Goal: Transaction & Acquisition: Purchase product/service

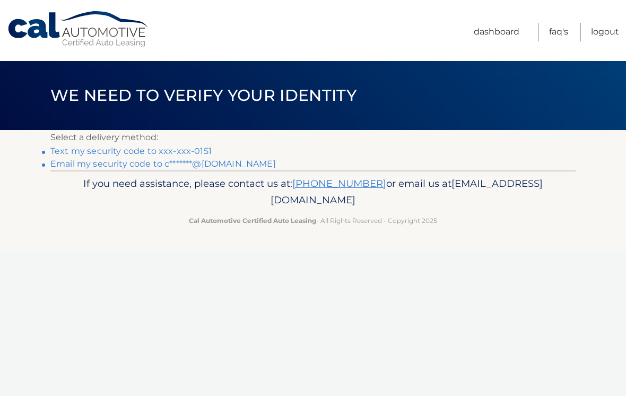
click at [164, 148] on link "Text my security code to xxx-xxx-0151" at bounding box center [130, 151] width 161 height 10
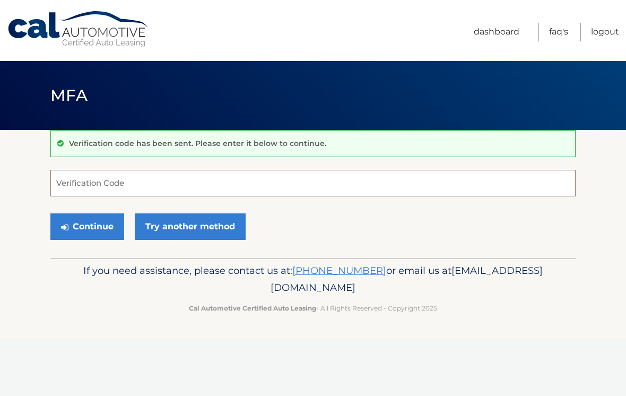
click at [136, 184] on input "Verification Code" at bounding box center [312, 183] width 525 height 27
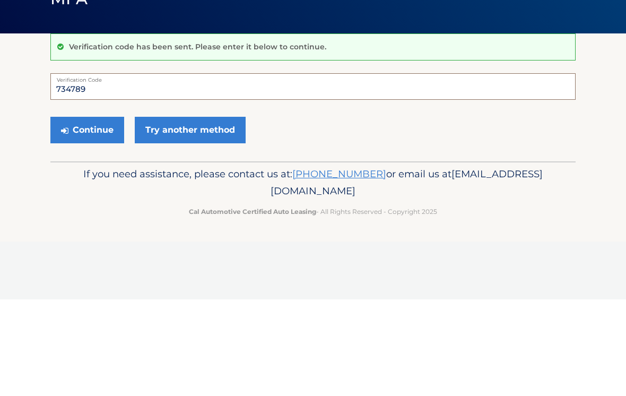
type input "734789"
click at [88, 213] on button "Continue" at bounding box center [87, 226] width 74 height 27
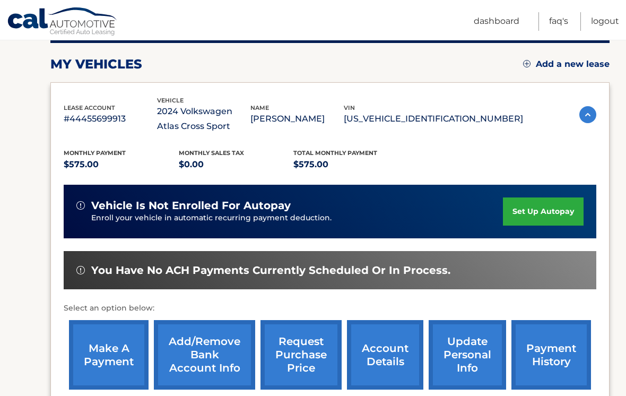
scroll to position [140, 0]
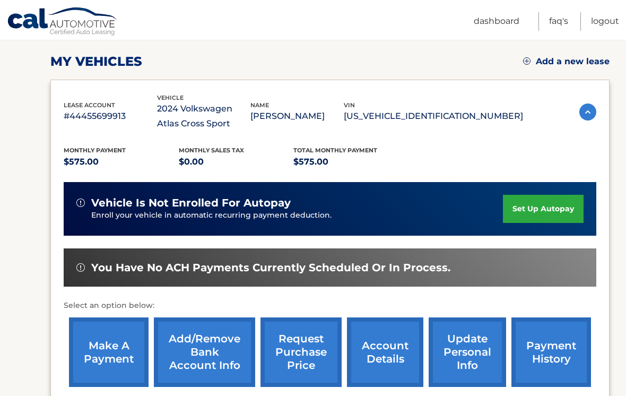
click at [100, 354] on link "make a payment" at bounding box center [109, 351] width 80 height 69
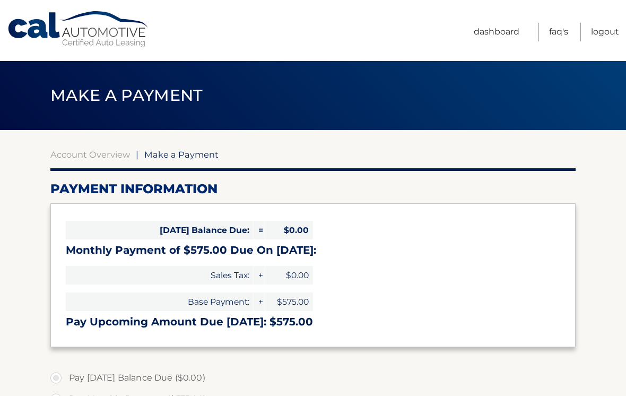
select select "NTQ5NDIyMmQtOWZlNy00NzNlLThjZWEtNzJlZDdlYTYwN2Y4"
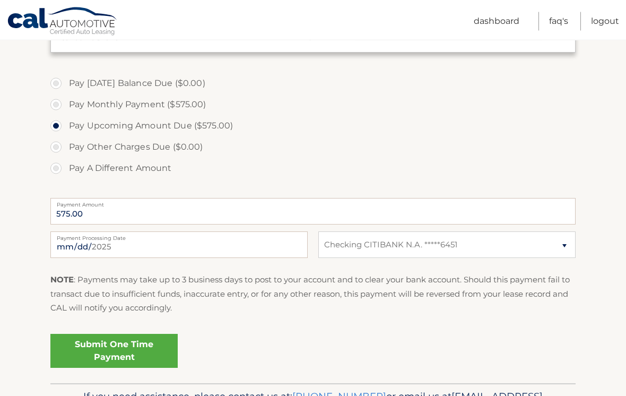
scroll to position [294, 0]
click at [147, 356] on link "Submit One Time Payment" at bounding box center [113, 351] width 127 height 34
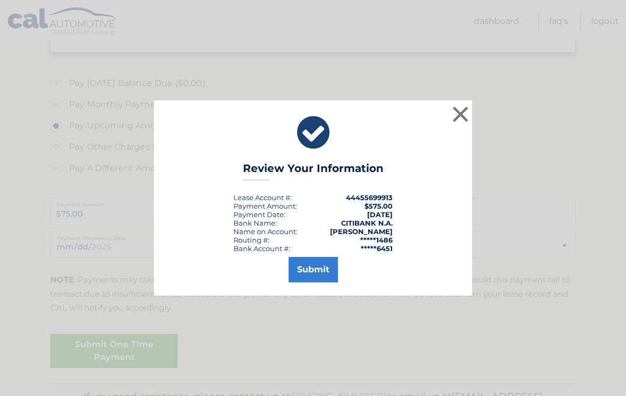
click at [317, 280] on button "Submit" at bounding box center [313, 269] width 49 height 25
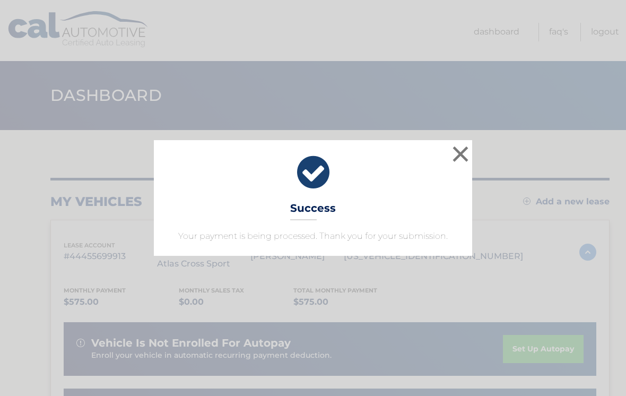
click at [456, 150] on button "×" at bounding box center [460, 153] width 21 height 21
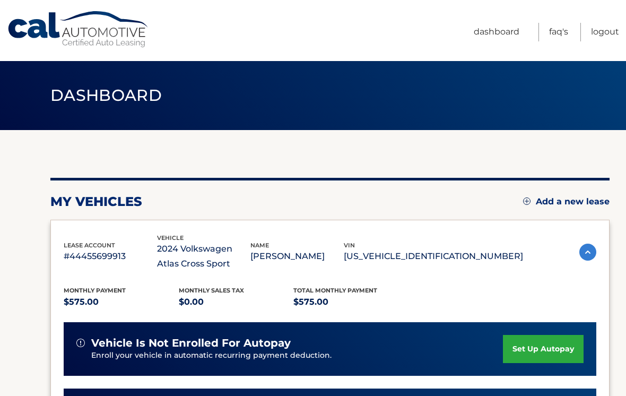
click at [608, 36] on link "Logout" at bounding box center [605, 32] width 28 height 19
